Goal: Information Seeking & Learning: Learn about a topic

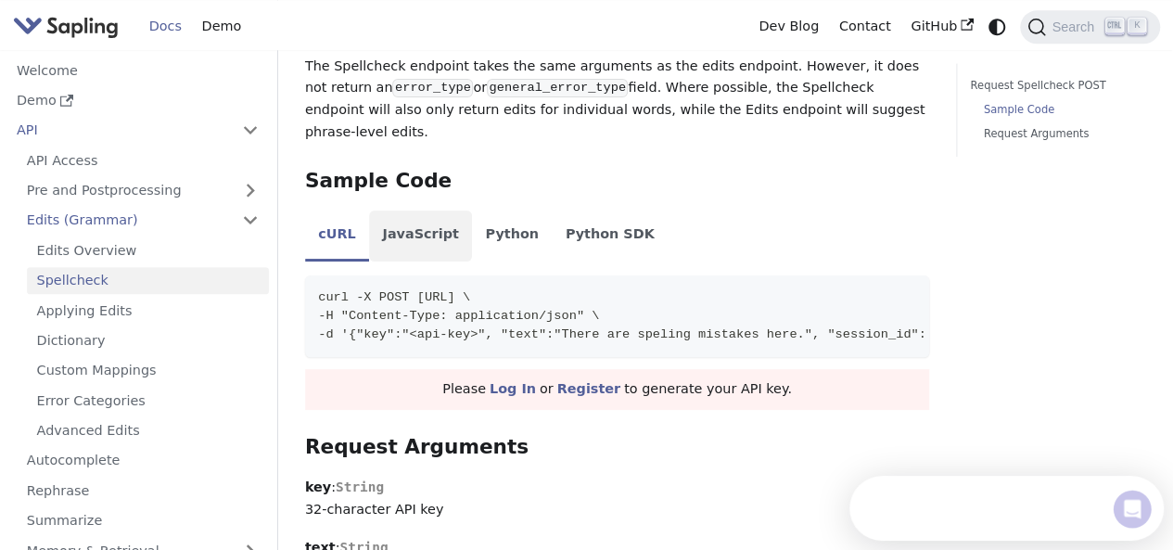
click at [424, 210] on li "JavaScript" at bounding box center [420, 236] width 103 height 52
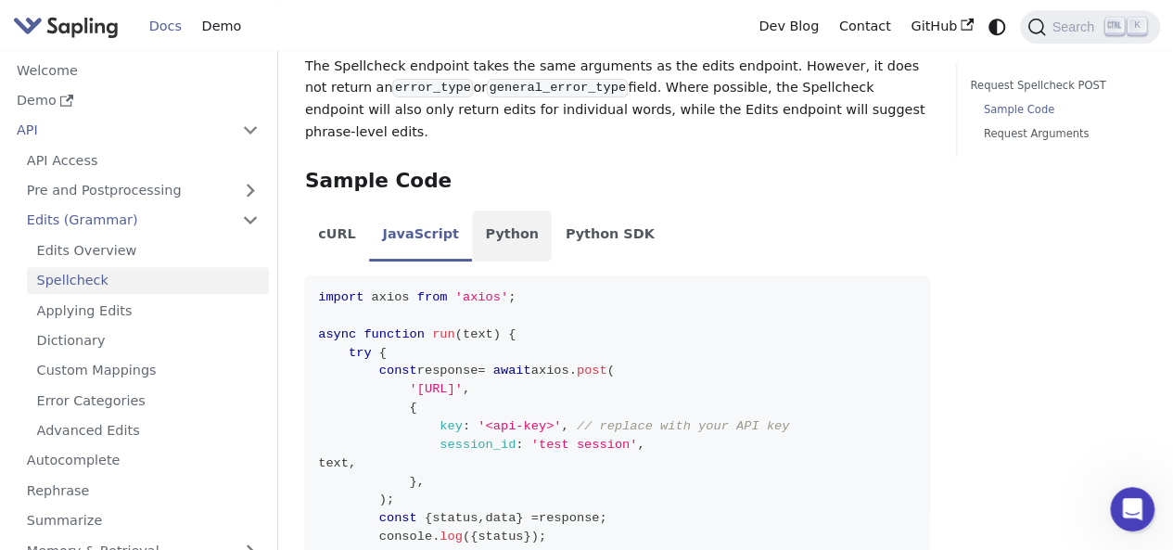
click at [490, 210] on li "Python" at bounding box center [512, 236] width 80 height 52
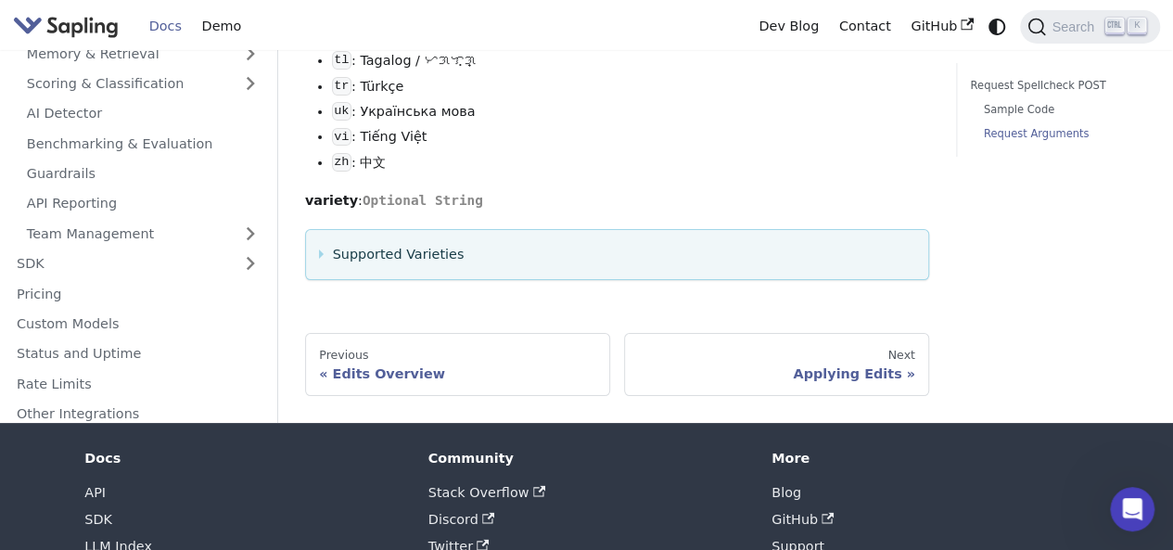
scroll to position [439, 0]
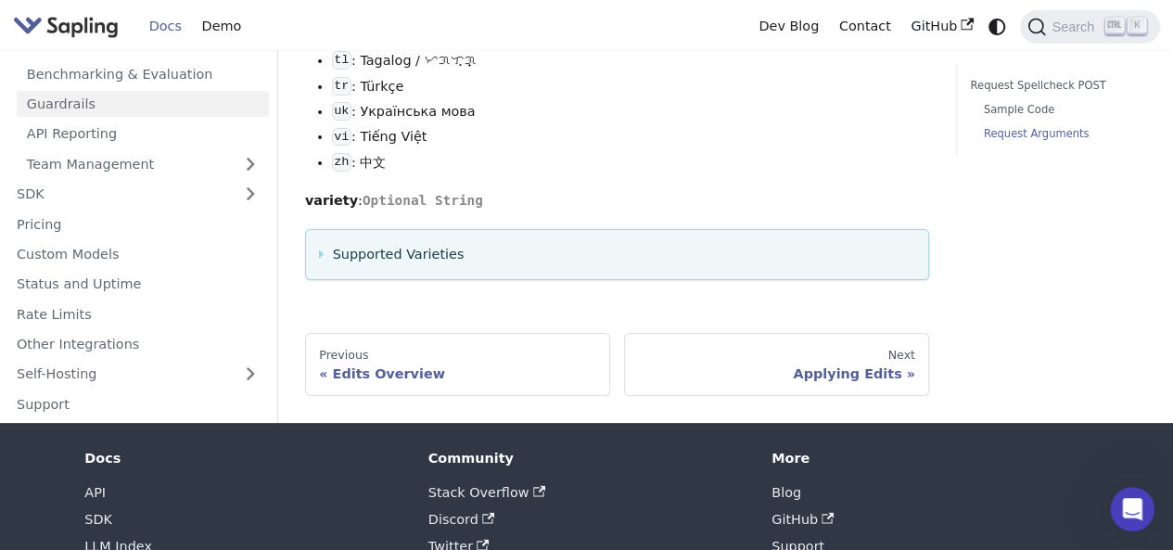
click at [121, 91] on link "Guardrails" at bounding box center [143, 104] width 252 height 27
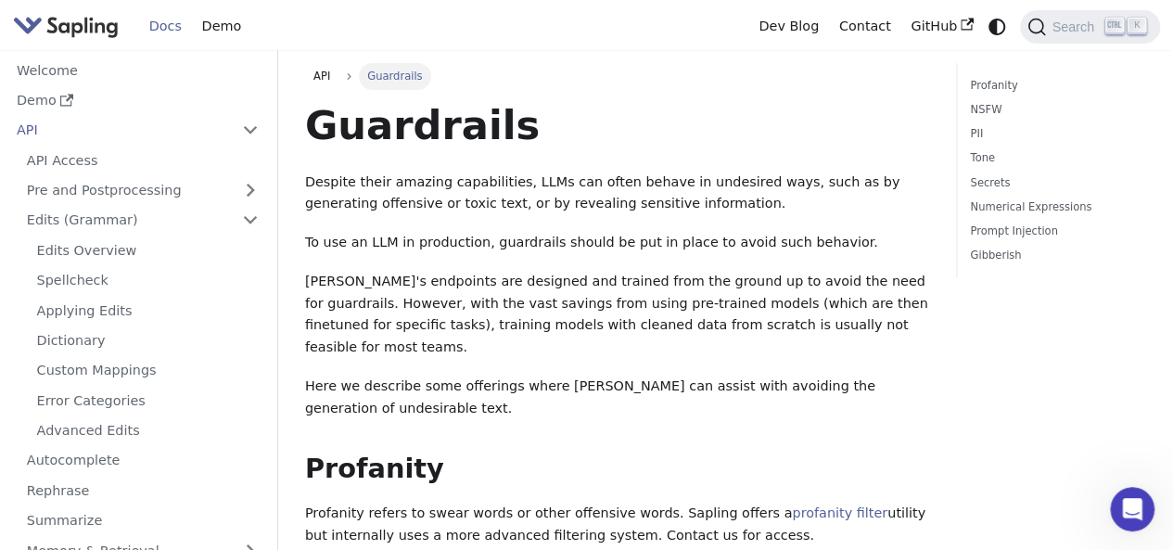
click at [323, 133] on h1 "Guardrails" at bounding box center [617, 125] width 624 height 50
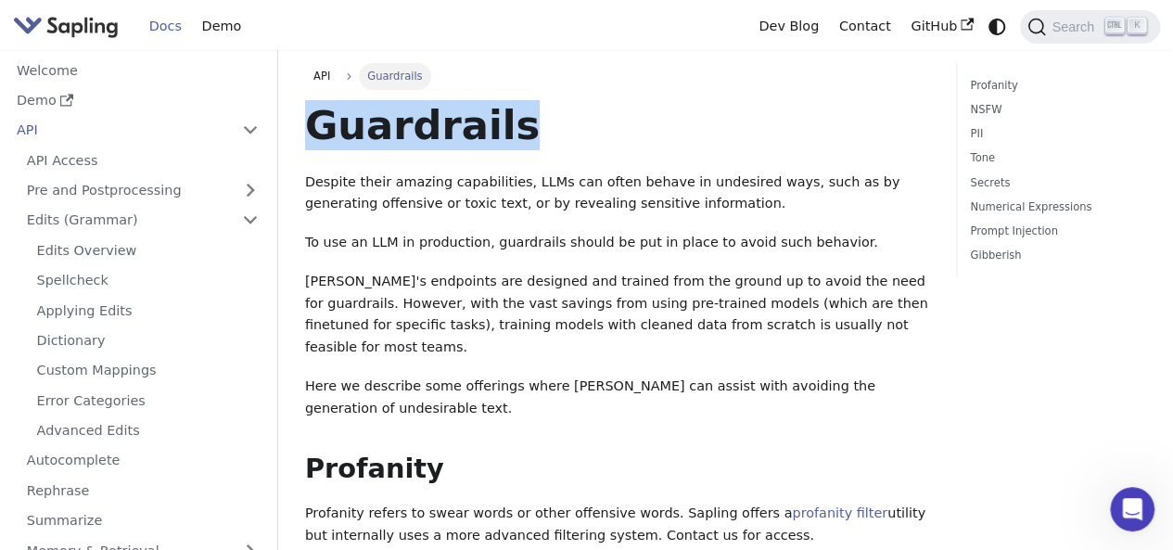
click at [323, 133] on h1 "Guardrails" at bounding box center [617, 125] width 624 height 50
copy h1 "Guardrails"
